Goal: Information Seeking & Learning: Learn about a topic

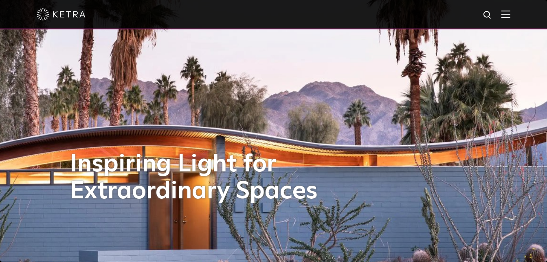
click at [511, 13] on img at bounding box center [506, 14] width 9 height 8
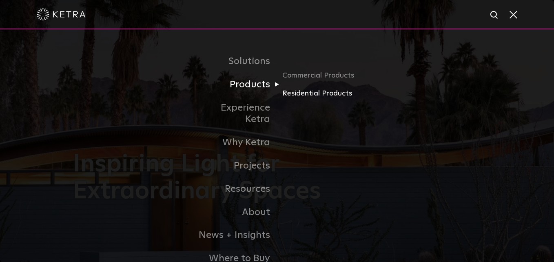
click at [320, 95] on link "Residential Products" at bounding box center [321, 94] width 78 height 12
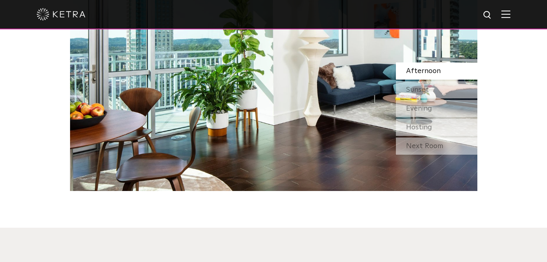
scroll to position [774, 0]
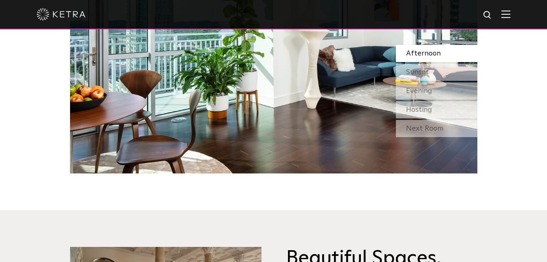
drag, startPoint x: 389, startPoint y: 141, endPoint x: 515, endPoint y: 105, distance: 131.1
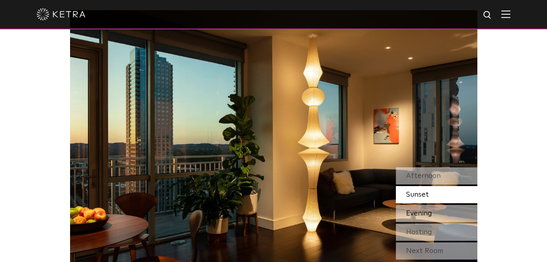
click at [442, 218] on div "Evening" at bounding box center [437, 213] width 82 height 17
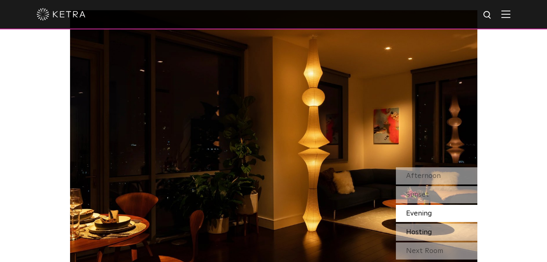
click at [441, 231] on div "Hosting" at bounding box center [437, 231] width 82 height 17
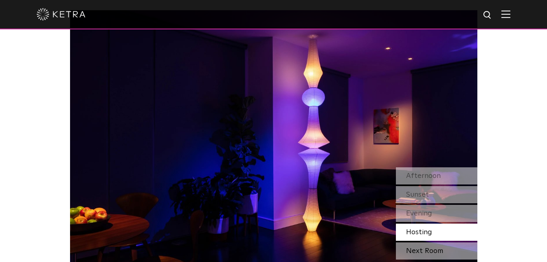
click at [437, 251] on div "Next Room" at bounding box center [437, 250] width 82 height 17
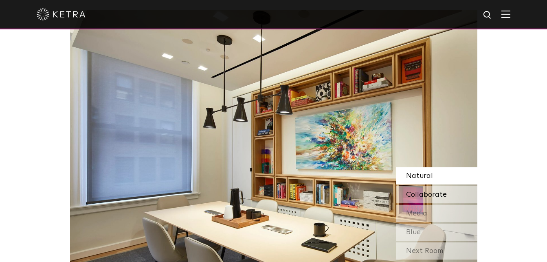
click at [426, 196] on span "Collaborate" at bounding box center [426, 194] width 41 height 7
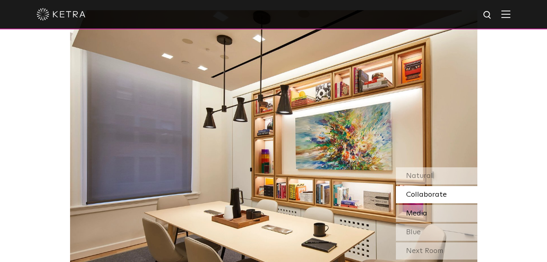
click at [414, 212] on span "Media" at bounding box center [416, 213] width 21 height 7
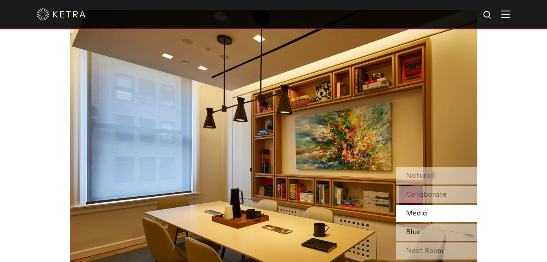
click at [427, 229] on div "Blue" at bounding box center [437, 231] width 82 height 17
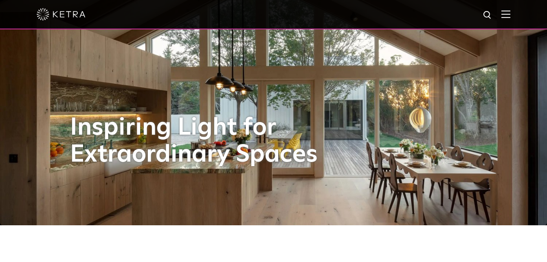
scroll to position [0, 0]
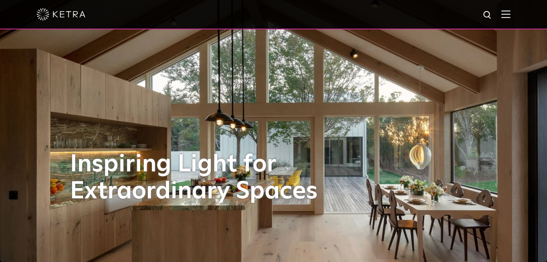
click at [509, 15] on img at bounding box center [506, 14] width 9 height 8
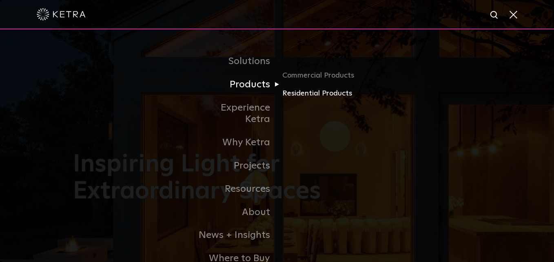
click at [302, 95] on link "Residential Products" at bounding box center [321, 94] width 78 height 12
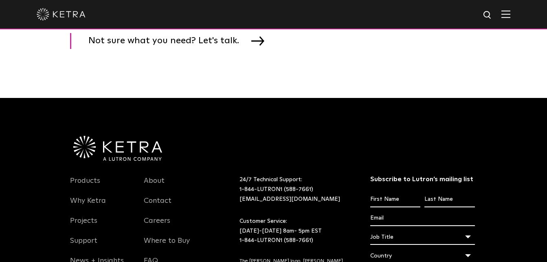
scroll to position [1391, 0]
